Goal: Information Seeking & Learning: Learn about a topic

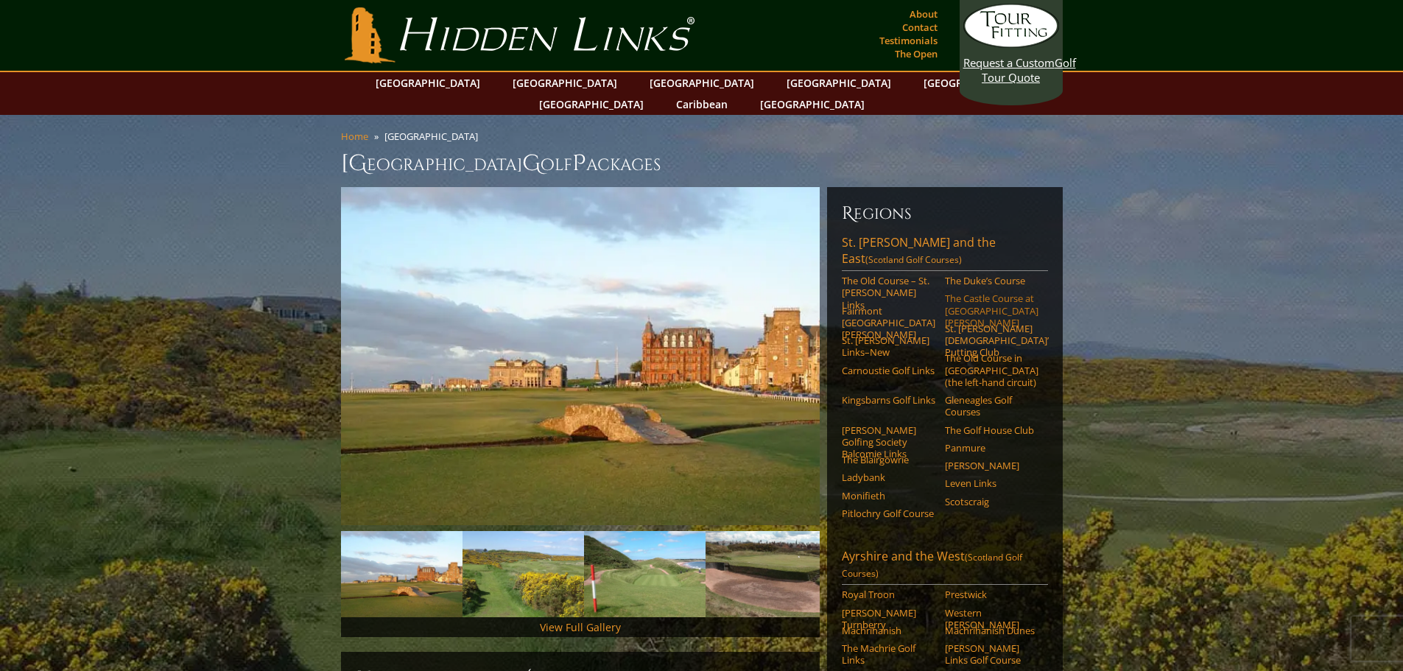
click at [989, 292] on link "The Castle Course at [GEOGRAPHIC_DATA][PERSON_NAME]" at bounding box center [992, 310] width 94 height 36
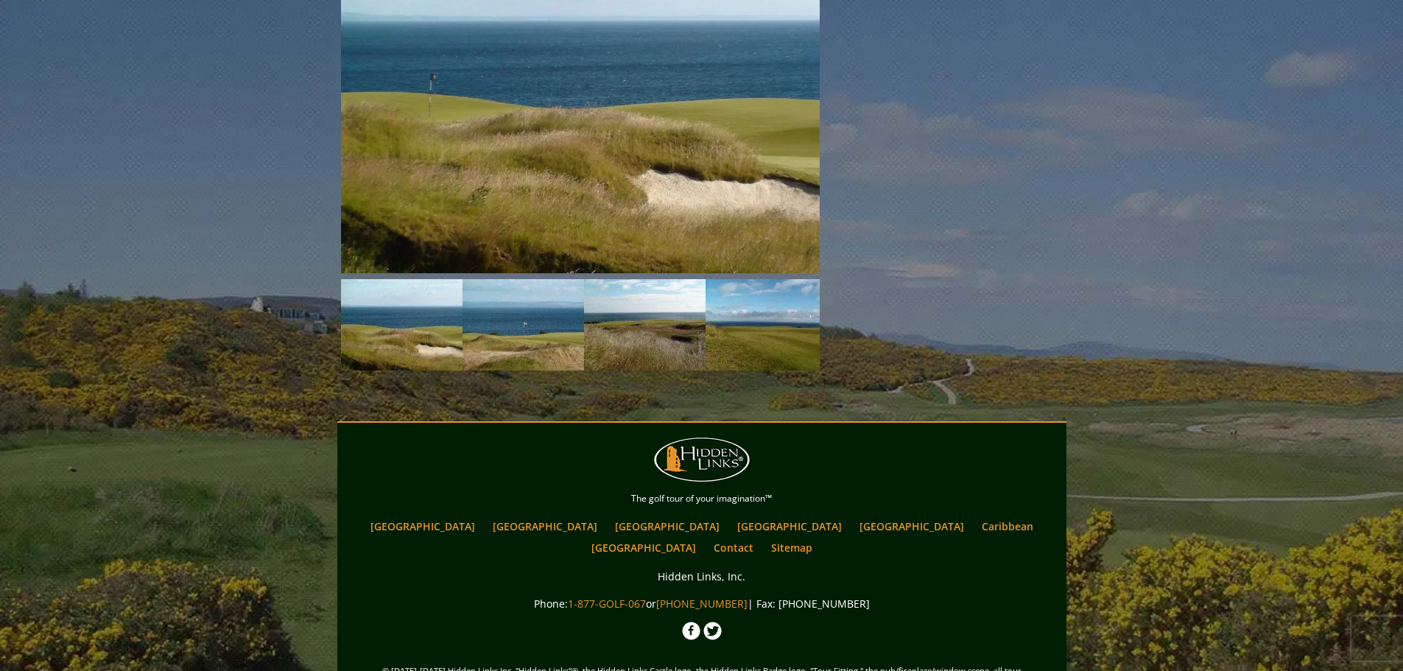
scroll to position [1450, 0]
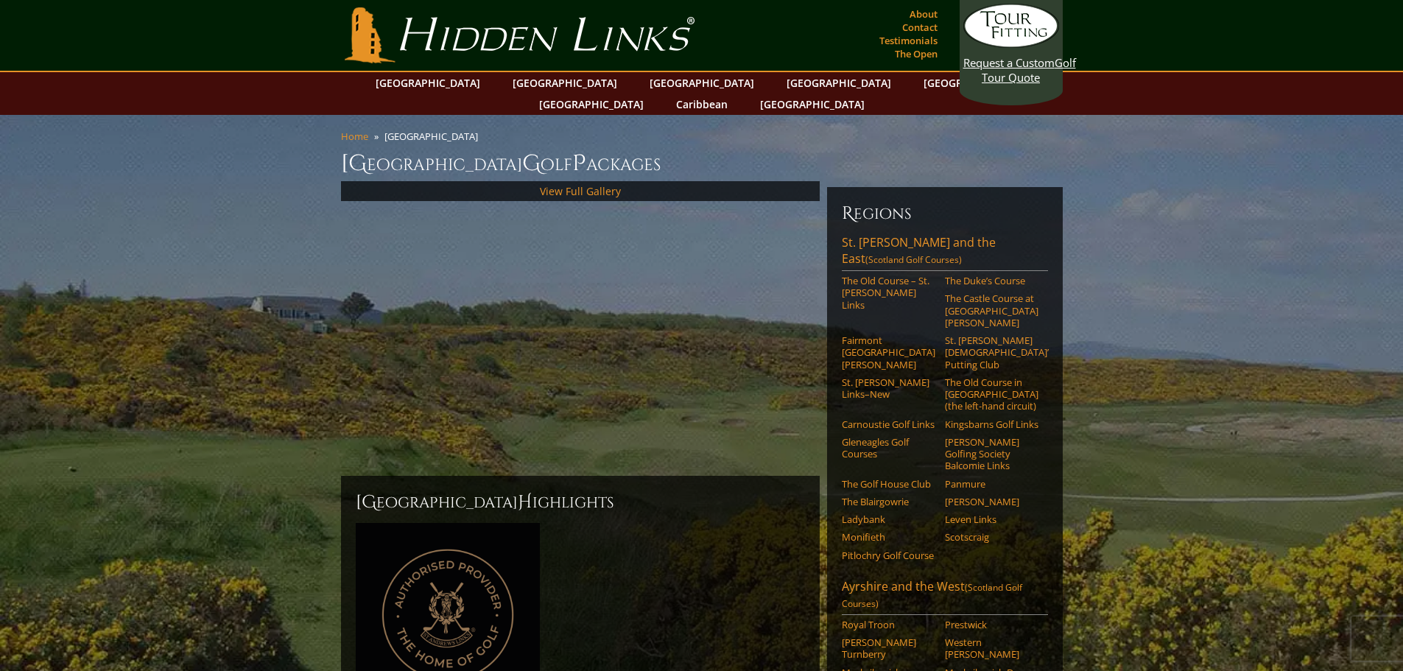
scroll to position [147, 0]
